Goal: Find specific page/section: Find specific page/section

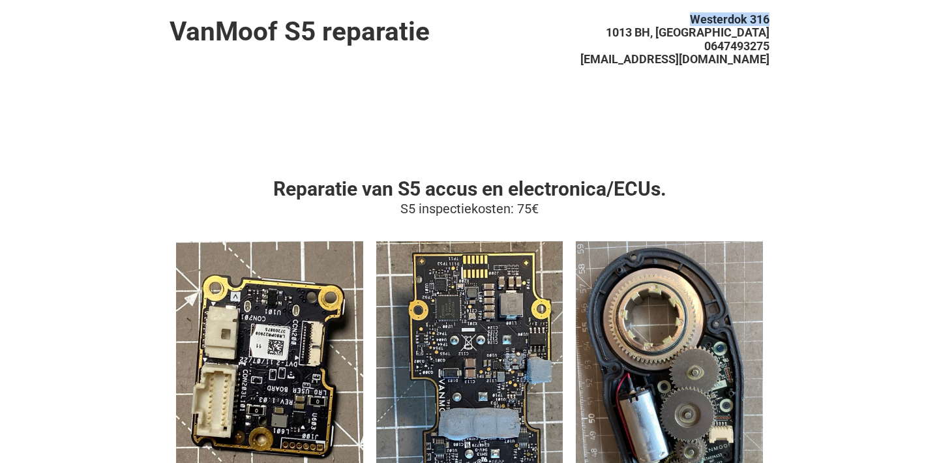
drag, startPoint x: 690, startPoint y: 20, endPoint x: 772, endPoint y: 17, distance: 82.2
copy span "Westerdok 316"
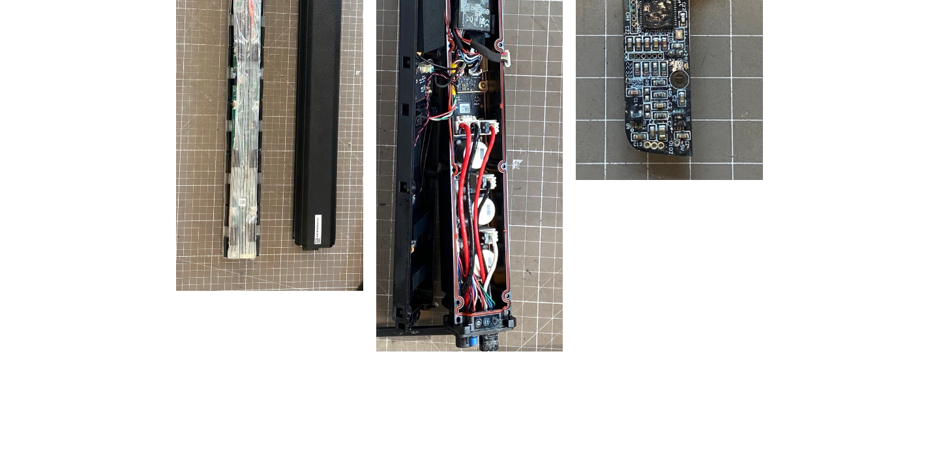
scroll to position [1233, 0]
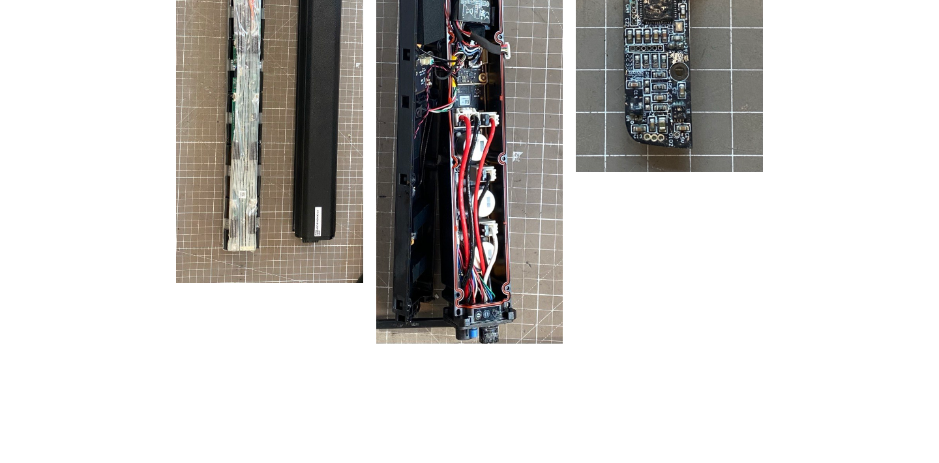
click at [674, 83] on img at bounding box center [669, 4] width 187 height 335
click at [488, 157] on img at bounding box center [469, 90] width 187 height 507
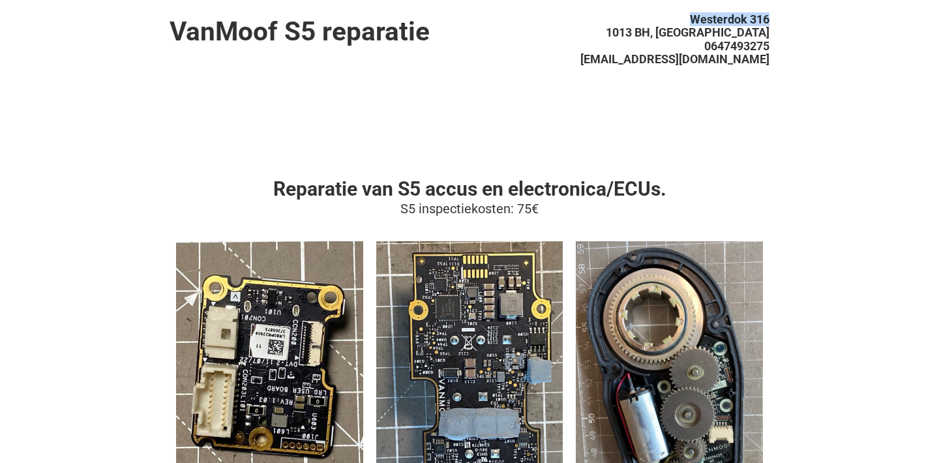
scroll to position [0, 0]
click at [325, 31] on h1 "VanMoof S5 reparatie" at bounding box center [320, 31] width 300 height 29
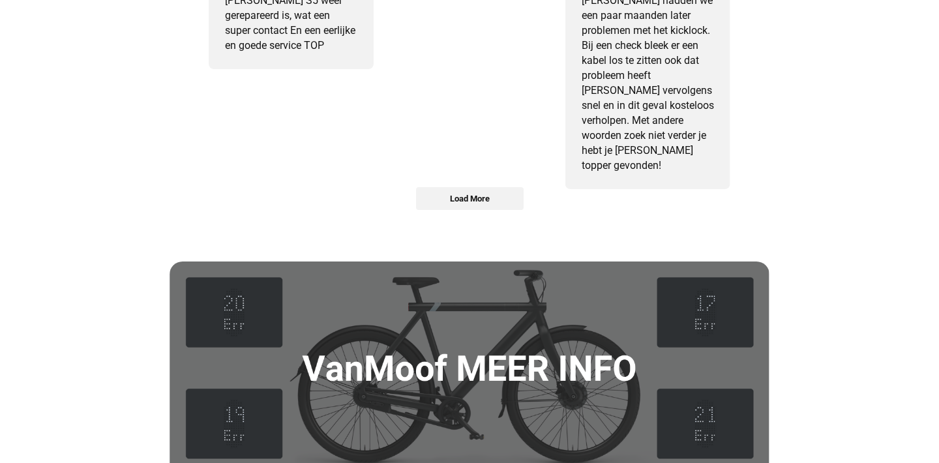
scroll to position [1798, 0]
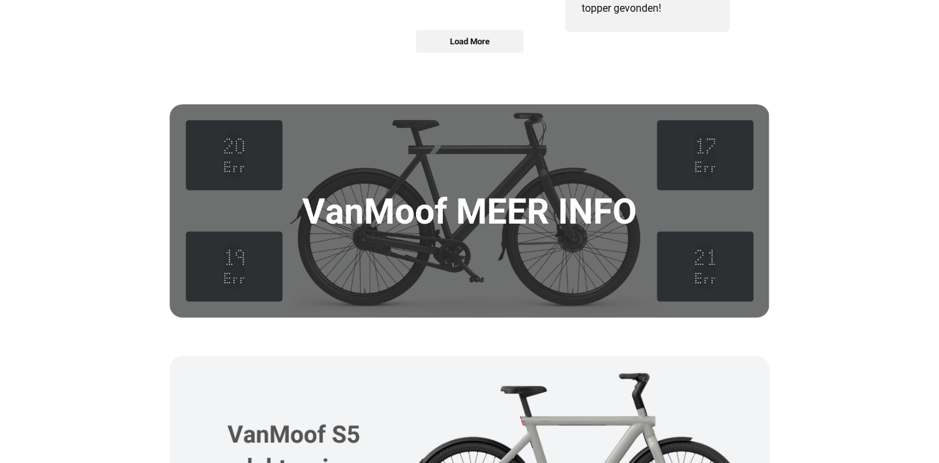
click at [489, 184] on img at bounding box center [470, 211] width 601 height 214
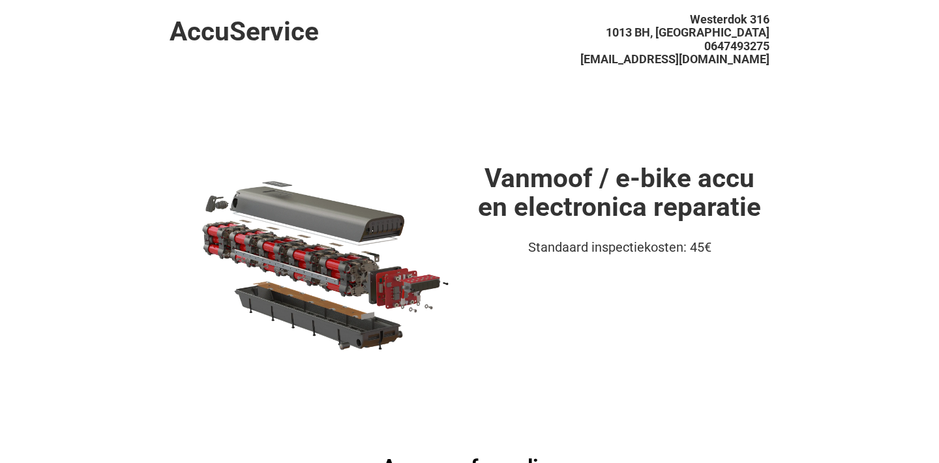
scroll to position [0, 0]
click at [260, 37] on h1 "AccuService" at bounding box center [320, 31] width 300 height 29
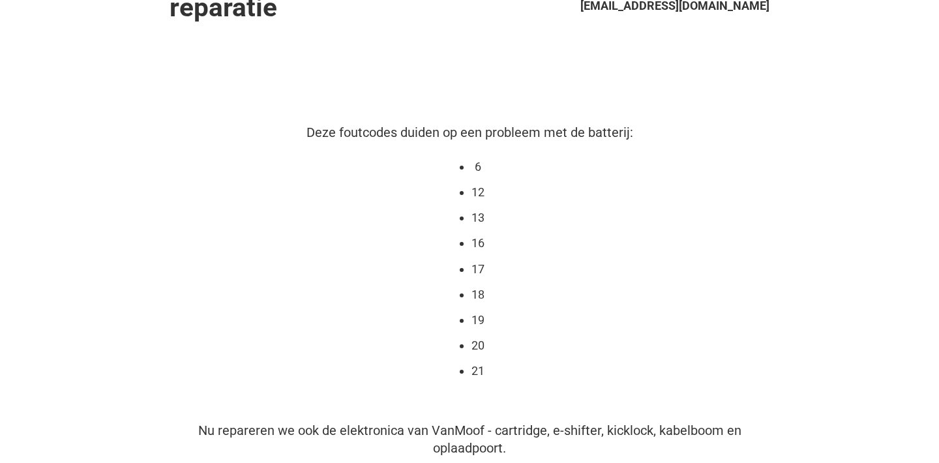
scroll to position [48, 0]
